Goal: Information Seeking & Learning: Understand process/instructions

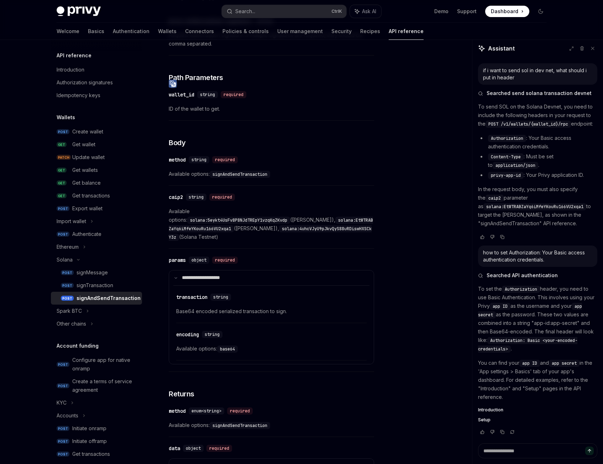
scroll to position [237, 0]
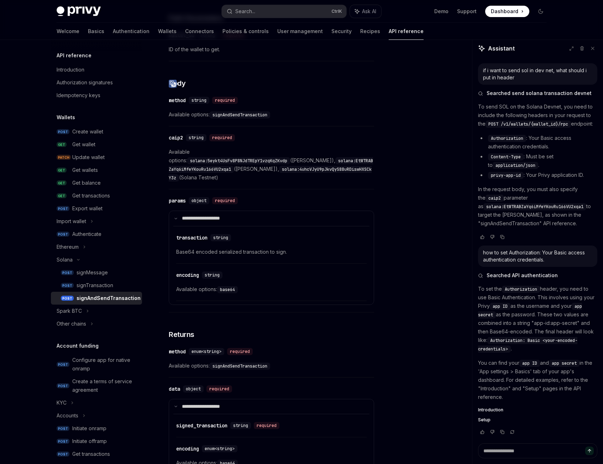
click at [242, 248] on span "Base64 encoded serialized transaction to sign." at bounding box center [271, 252] width 190 height 9
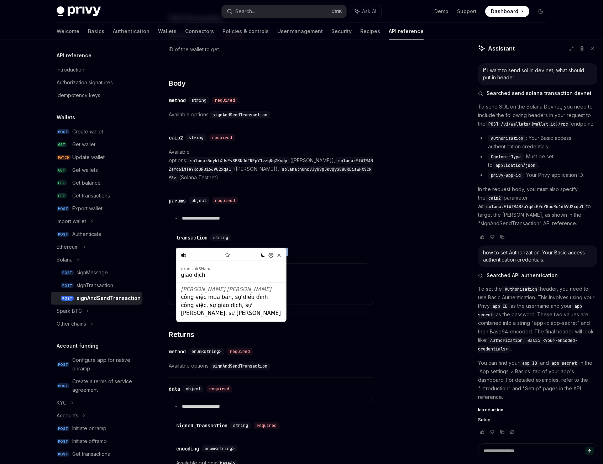
click at [282, 254] on button at bounding box center [279, 255] width 8 height 8
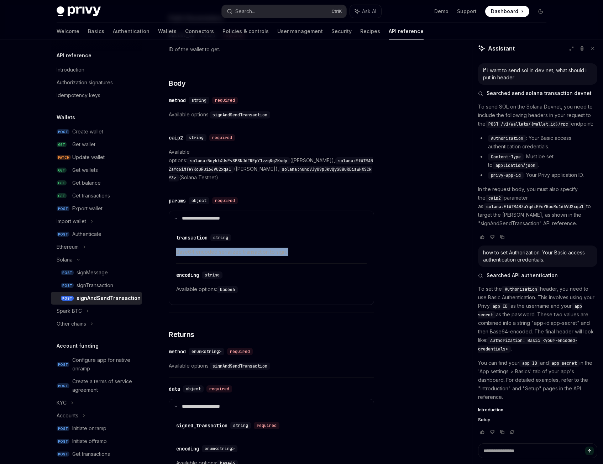
click at [250, 248] on span "Base64 encoded serialized transaction to sign." at bounding box center [271, 252] width 190 height 9
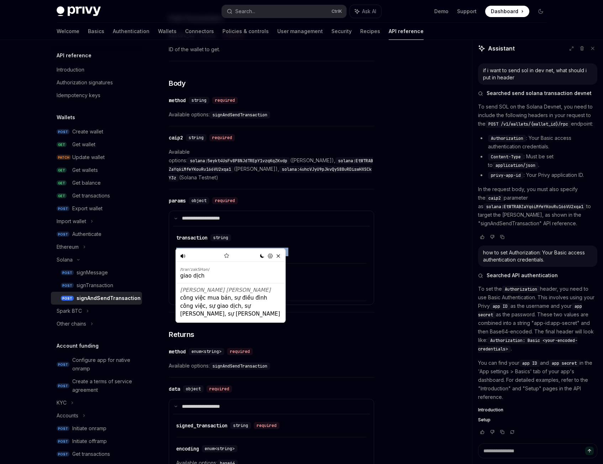
click at [282, 254] on div "Lo-Fi Pastel Fantasy Autumn Retro Synthwave [DATE] Dracula Coffee Dim Sunset Cy…" at bounding box center [230, 255] width 109 height 12
click at [280, 257] on icon at bounding box center [277, 255] width 5 height 5
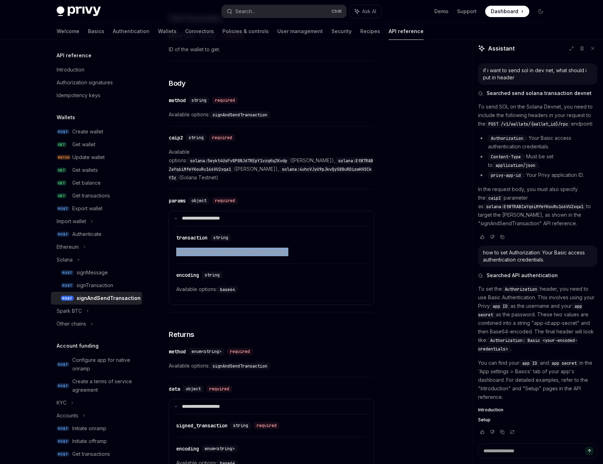
click at [229, 248] on span "Base64 encoded serialized transaction to sign." at bounding box center [271, 252] width 190 height 9
click at [229, 256] on div "Lo-Fi Pastel Fantasy Autumn Retro Synthwave [DATE] Dracula Coffee Dim Sunset Cy…" at bounding box center [205, 254] width 57 height 12
click at [222, 261] on div "nối tiếp" at bounding box center [205, 268] width 57 height 15
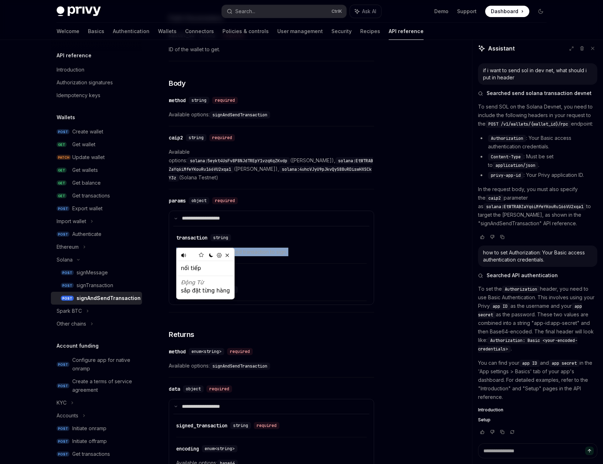
click at [225, 257] on icon at bounding box center [227, 254] width 5 height 5
click at [295, 248] on span "Base64 encoded serialized transaction to sign." at bounding box center [271, 252] width 190 height 9
drag, startPoint x: 299, startPoint y: 242, endPoint x: 161, endPoint y: 250, distance: 138.3
click at [161, 250] on div "Solana signAndSendTransaction OpenAI Open in ChatGPT Sign and send transaction …" at bounding box center [205, 204] width 342 height 775
click at [180, 252] on img at bounding box center [180, 252] width 8 height 8
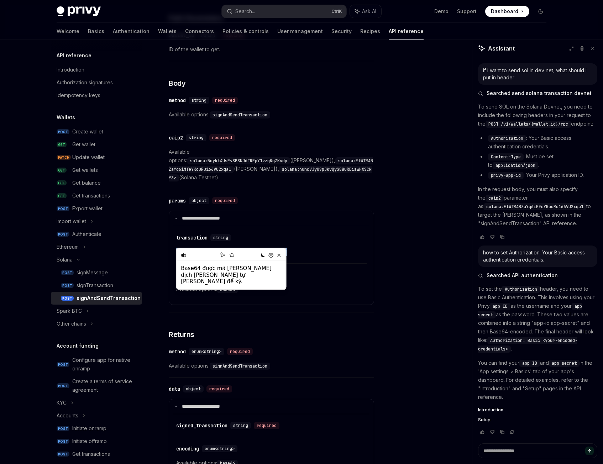
click at [322, 291] on div "​ encoding string Available options: base64" at bounding box center [271, 284] width 190 height 34
